Goal: Browse casually: Explore the website without a specific task or goal

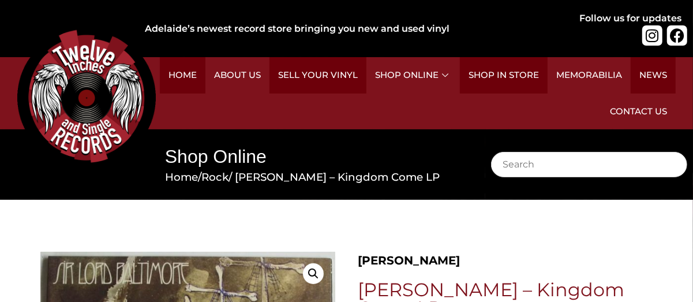
scroll to position [6, 0]
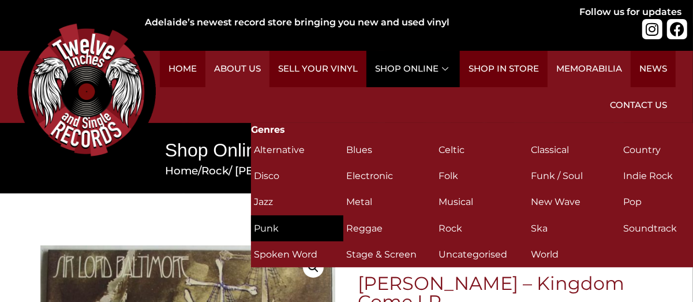
click at [282, 227] on h2 "Punk (24)" at bounding box center [297, 228] width 87 height 20
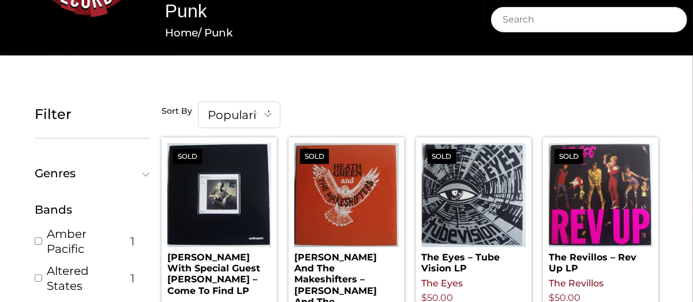
scroll to position [151, 0]
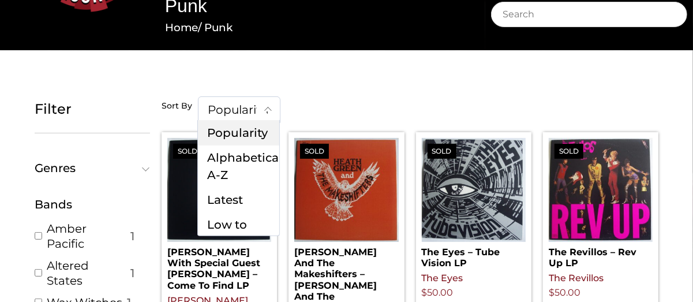
click at [259, 117] on span at bounding box center [268, 109] width 23 height 24
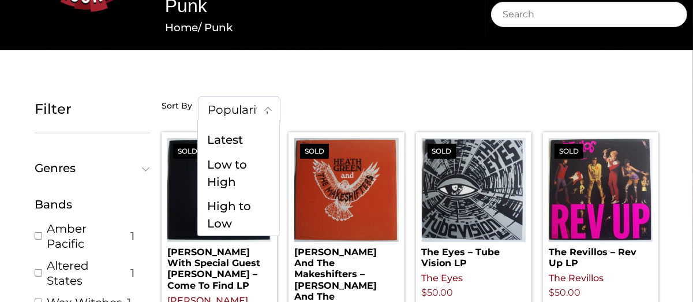
scroll to position [41, 0]
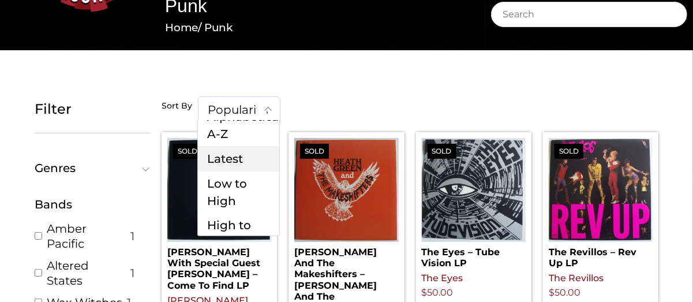
select select "date-desc"
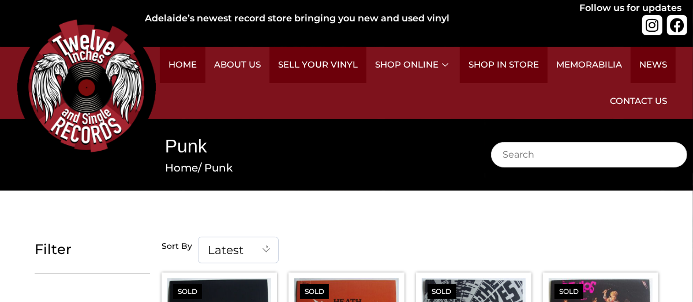
scroll to position [5, 0]
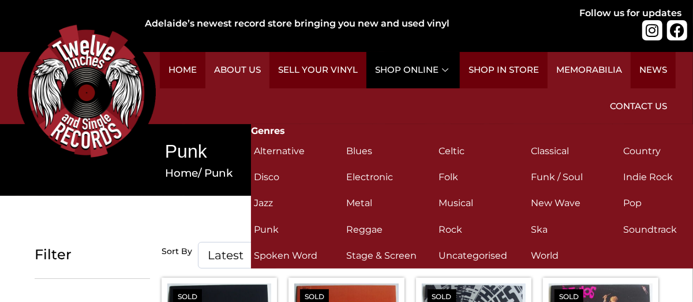
click at [417, 77] on link "Shop Online" at bounding box center [412, 70] width 93 height 36
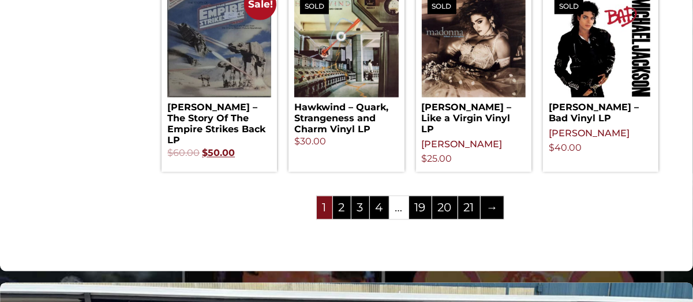
scroll to position [1308, 0]
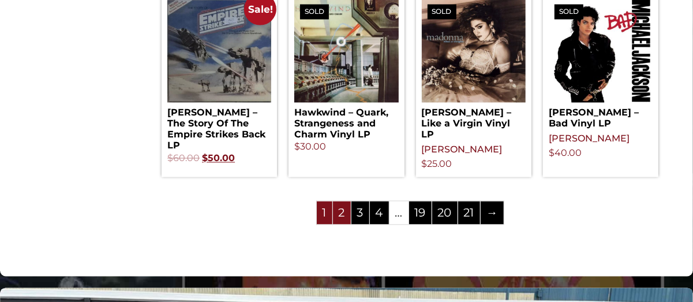
click at [347, 201] on link "2" at bounding box center [342, 212] width 18 height 23
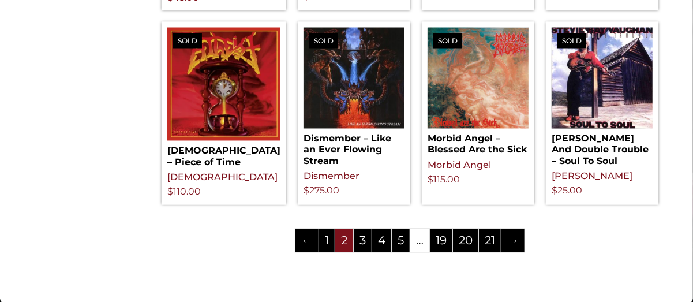
scroll to position [1253, 0]
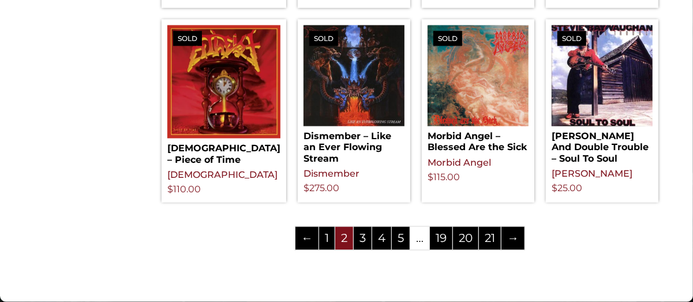
drag, startPoint x: 0, startPoint y: 0, endPoint x: 591, endPoint y: 228, distance: 633.9
click at [369, 231] on link "3" at bounding box center [363, 238] width 18 height 23
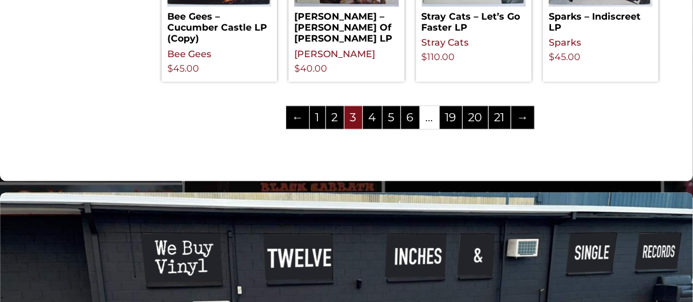
drag, startPoint x: 696, startPoint y: 35, endPoint x: 684, endPoint y: 230, distance: 195.9
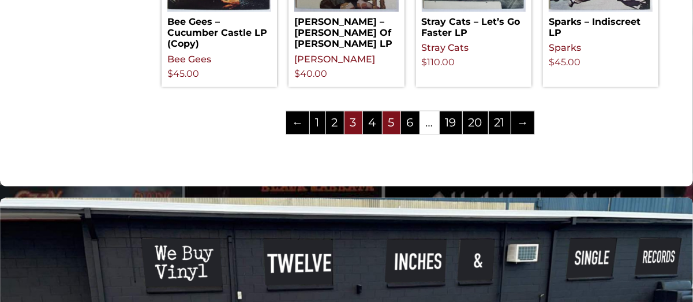
click at [388, 111] on link "5" at bounding box center [391, 122] width 18 height 23
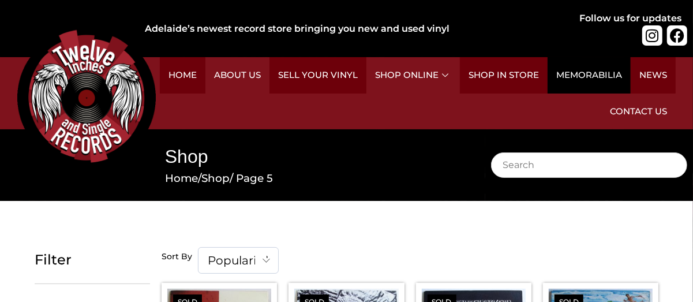
click at [606, 75] on link "Memorabilia" at bounding box center [588, 75] width 83 height 36
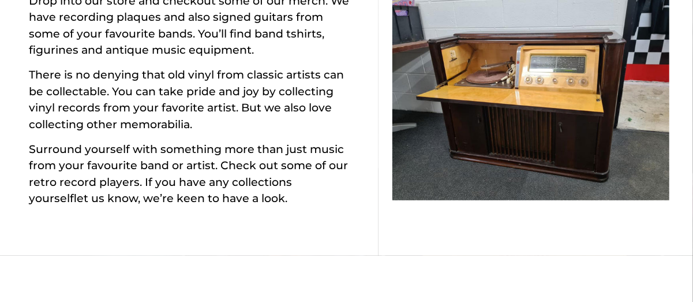
scroll to position [394, 0]
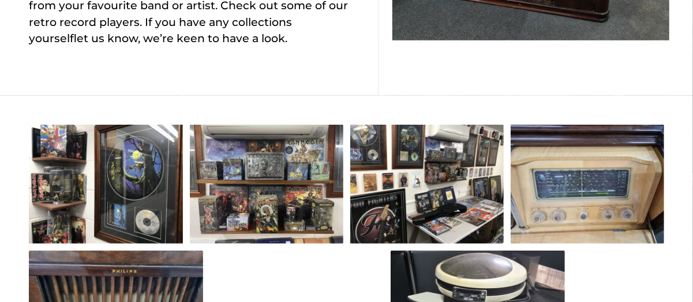
drag, startPoint x: 0, startPoint y: 0, endPoint x: 694, endPoint y: 106, distance: 702.0
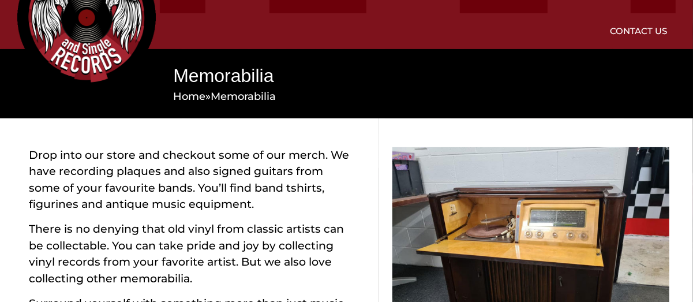
scroll to position [0, 0]
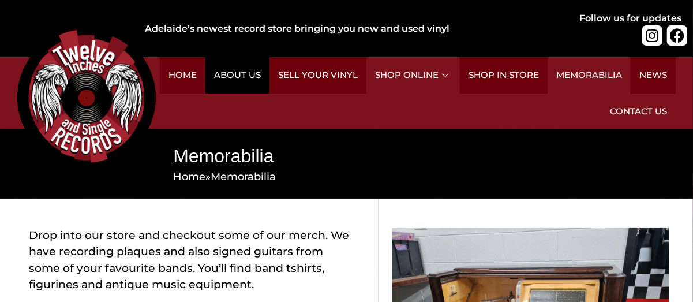
click at [253, 78] on link "About Us" at bounding box center [237, 75] width 64 height 36
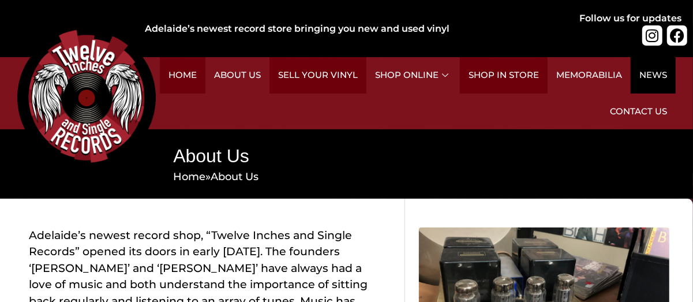
click at [662, 79] on link "News" at bounding box center [653, 75] width 45 height 36
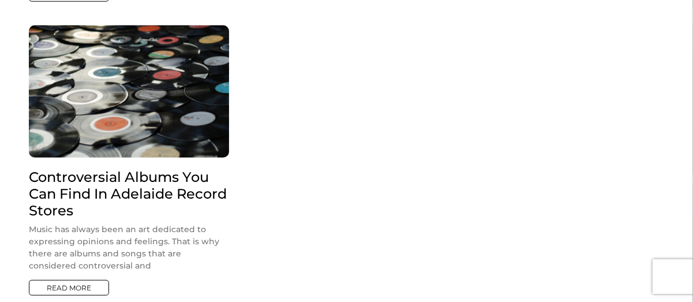
scroll to position [498, 0]
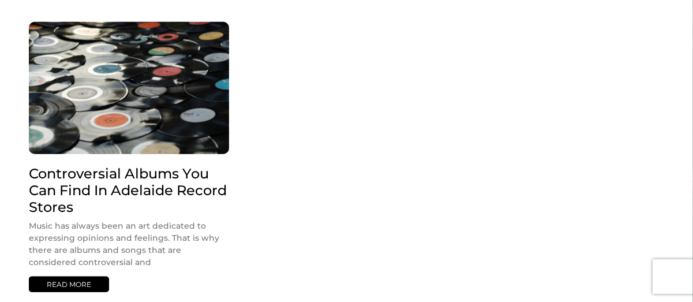
click at [84, 279] on link "Read More" at bounding box center [69, 284] width 80 height 16
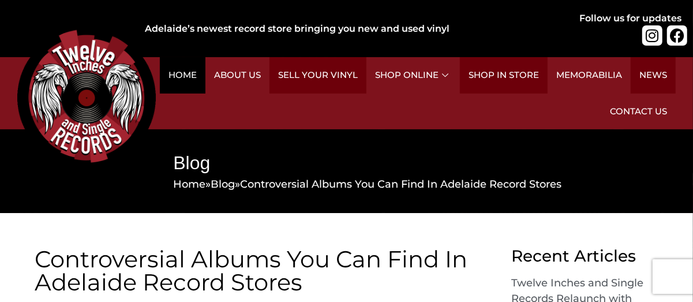
click at [191, 82] on link "Home" at bounding box center [183, 75] width 46 height 36
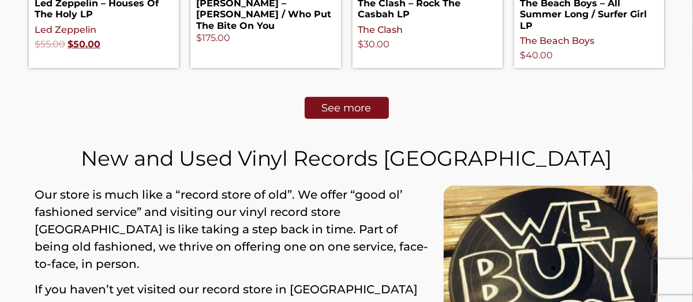
scroll to position [758, 0]
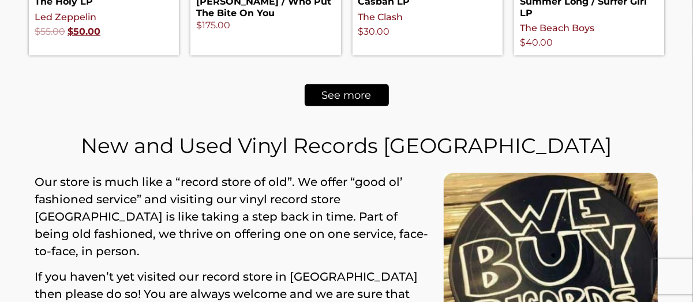
click at [347, 97] on span "See more" at bounding box center [347, 95] width 50 height 10
